Goal: Information Seeking & Learning: Understand process/instructions

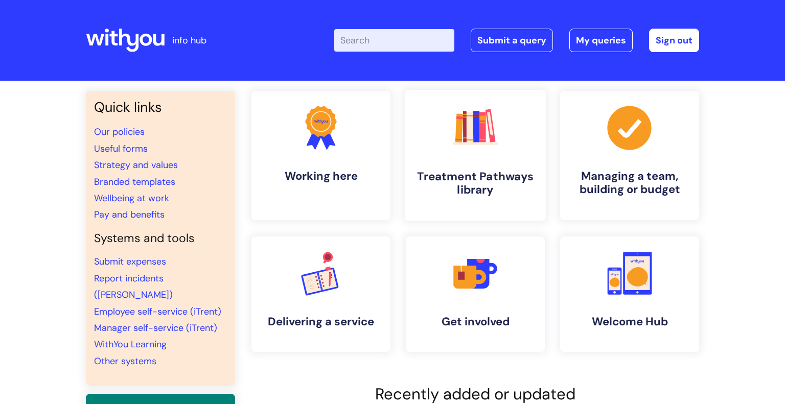
click at [516, 147] on link ".cls-1{fill:#f89b22;}.cls-1,.cls-2,.cls-3,.cls-4,.cls-5,.cls-6,.cls-7{stroke-wi…" at bounding box center [475, 155] width 141 height 131
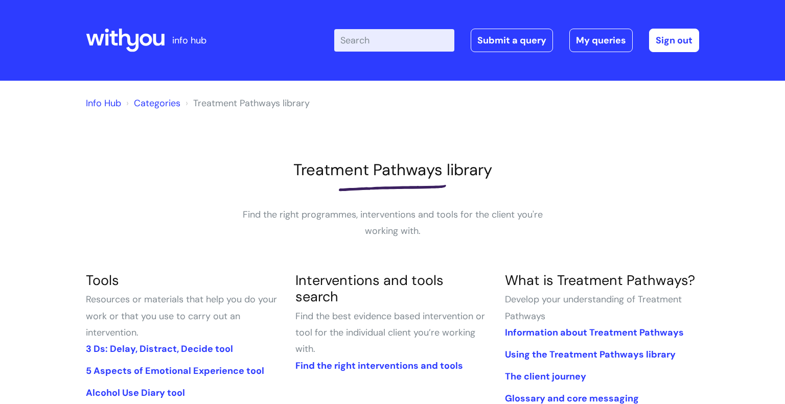
click at [375, 358] on section "Interventions and tools search Find the best evidence based intervention or too…" at bounding box center [393, 328] width 210 height 110
click at [378, 360] on link "Find the right interventions and tools" at bounding box center [380, 366] width 168 height 12
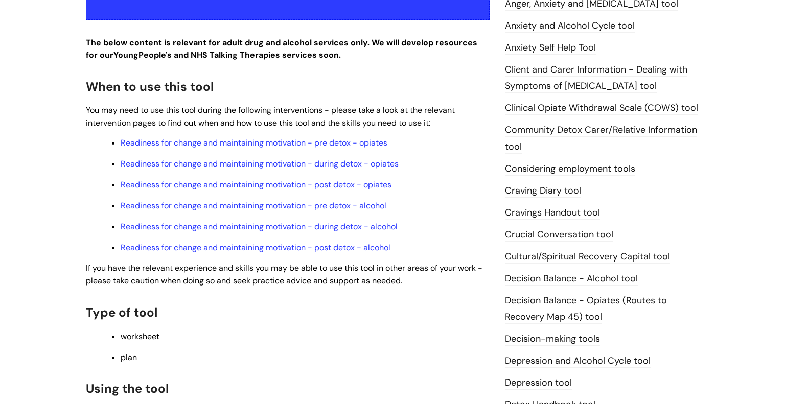
scroll to position [456, 0]
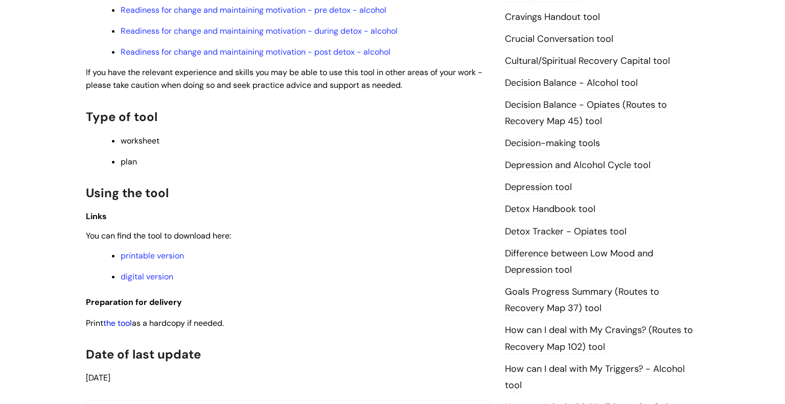
click at [120, 329] on link "the tool" at bounding box center [117, 323] width 29 height 11
